Goal: Task Accomplishment & Management: Use online tool/utility

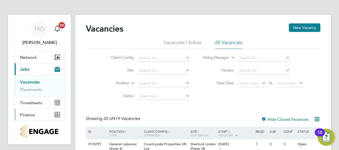
click at [33, 114] on span "Finance" at bounding box center [27, 115] width 15 height 5
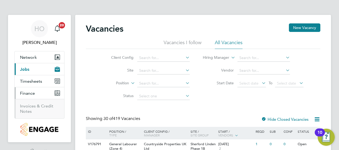
scroll to position [27, 0]
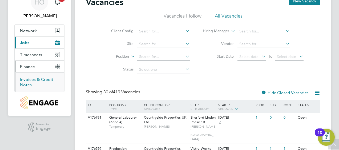
click at [46, 79] on link "Invoices & Credit Notes" at bounding box center [36, 82] width 33 height 10
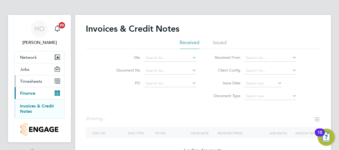
click at [33, 79] on span "Timesheets" at bounding box center [31, 81] width 22 height 5
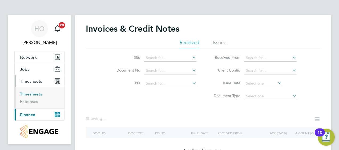
click at [36, 94] on link "Timesheets" at bounding box center [31, 94] width 22 height 5
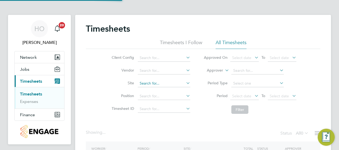
click at [159, 81] on input at bounding box center [164, 83] width 53 height 7
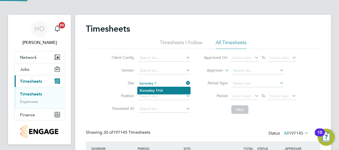
click at [155, 90] on li "Keresley 1 HA" at bounding box center [164, 90] width 53 height 7
type input "Keresley 1 HA"
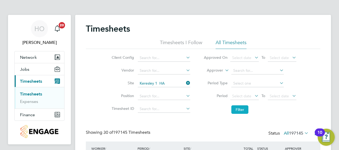
click at [247, 110] on button "Filter" at bounding box center [239, 110] width 17 height 9
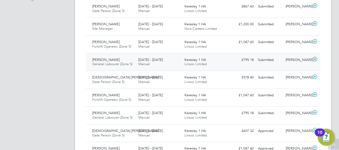
click at [153, 63] on div "[DATE] - [DATE] Manual" at bounding box center [159, 62] width 46 height 13
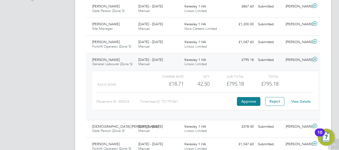
click at [162, 62] on div "[DATE] - [DATE] Manual" at bounding box center [159, 62] width 46 height 13
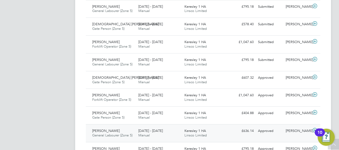
click at [140, 130] on span "[DATE] - [DATE]" at bounding box center [150, 131] width 25 height 5
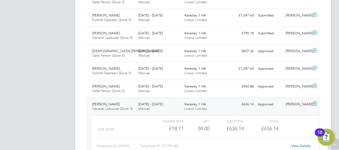
click at [150, 109] on div "[DATE] - [DATE] Manual" at bounding box center [159, 106] width 46 height 13
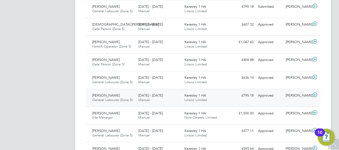
click at [166, 99] on div "[DATE] - [DATE] Manual" at bounding box center [159, 97] width 46 height 13
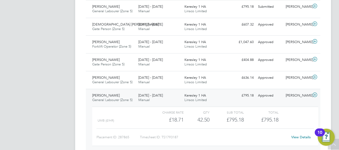
click at [171, 95] on div "[DATE] - [DATE] Manual" at bounding box center [159, 97] width 46 height 13
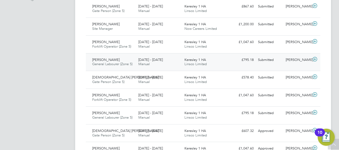
click at [152, 68] on div "[DATE] - [DATE] Manual" at bounding box center [159, 62] width 46 height 13
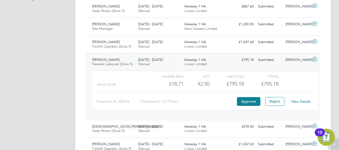
click at [152, 68] on div "[DATE] - [DATE] Manual" at bounding box center [159, 62] width 46 height 13
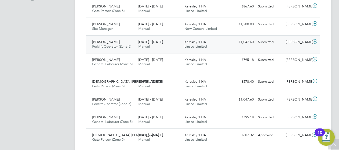
click at [172, 42] on div "[DATE] - [DATE] Manual" at bounding box center [159, 44] width 46 height 13
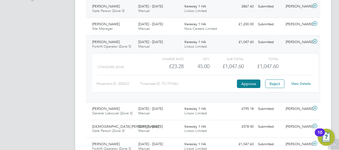
drag, startPoint x: 322, startPoint y: 83, endPoint x: 258, endPoint y: 15, distance: 93.2
